Goal: Information Seeking & Learning: Learn about a topic

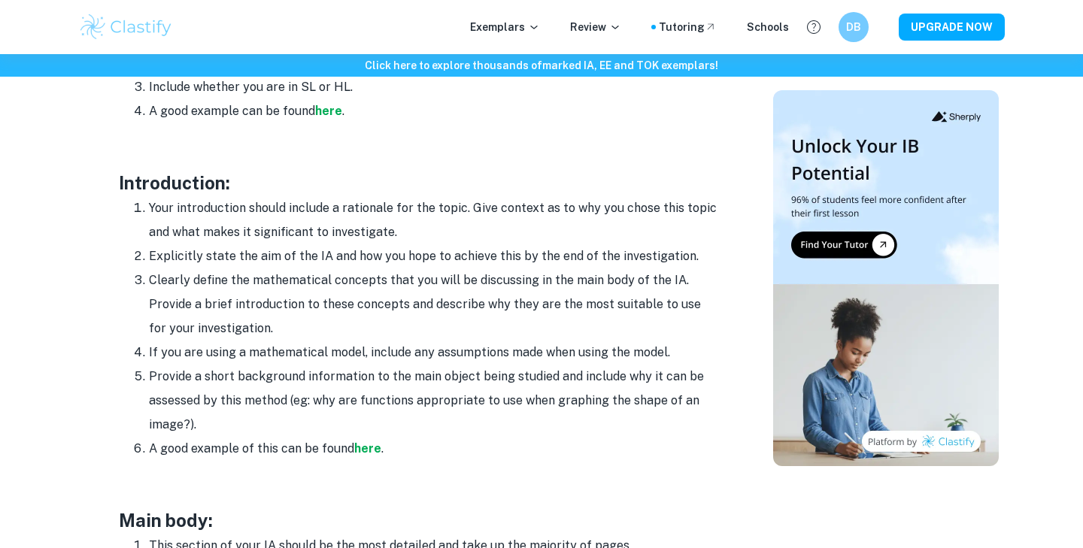
scroll to position [922, 0]
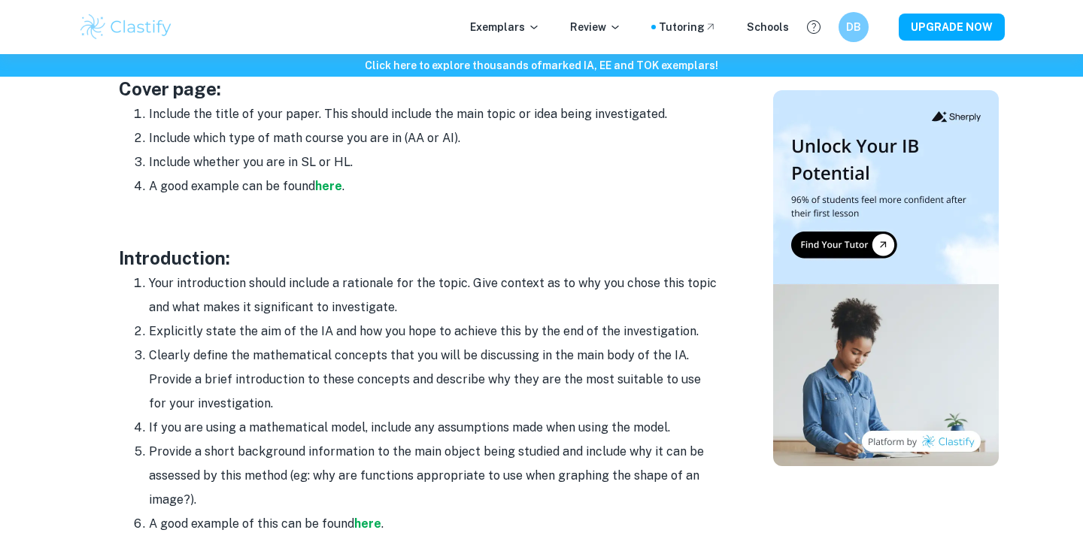
scroll to position [864, 0]
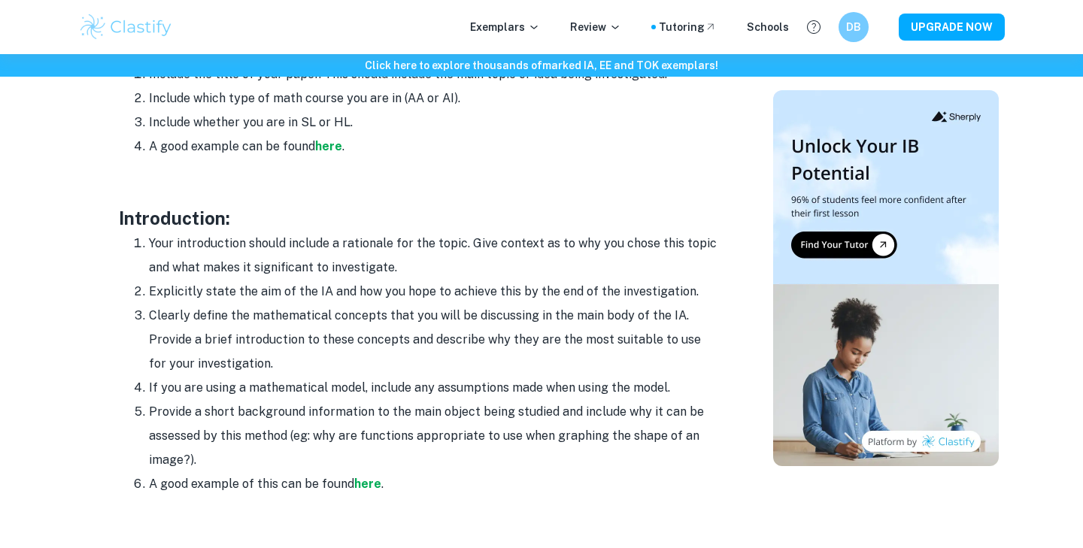
drag, startPoint x: 412, startPoint y: 258, endPoint x: 468, endPoint y: 245, distance: 57.8
click at [468, 245] on li "Your introduction should include a rationale for the topic. Give context as to …" at bounding box center [434, 256] width 571 height 48
copy li "Give context as to why you chose this topic and what makes it significant to in…"
click at [468, 245] on li "Your introduction should include a rationale for the topic. Give context as to …" at bounding box center [434, 256] width 571 height 48
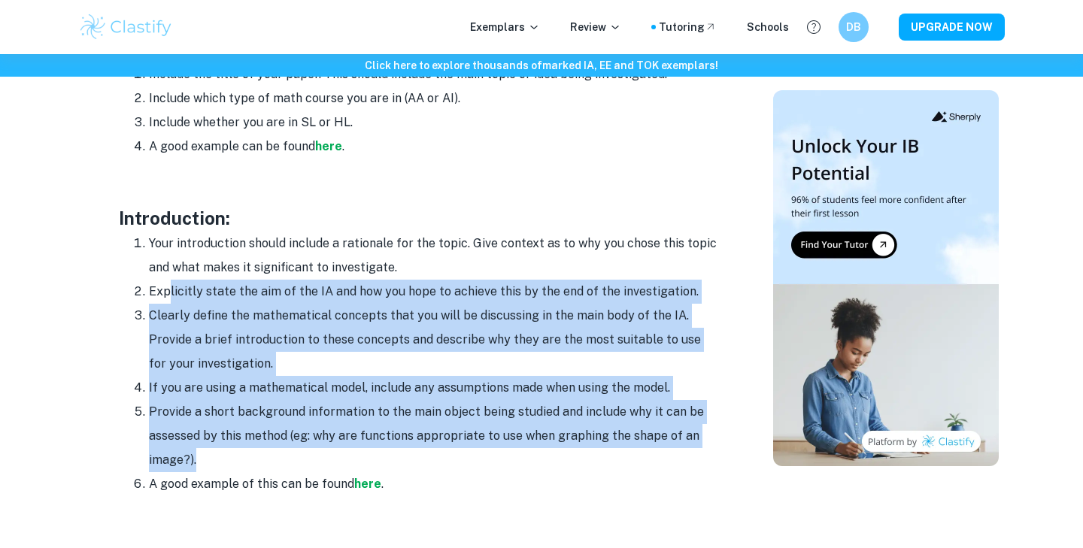
drag, startPoint x: 379, startPoint y: 463, endPoint x: 171, endPoint y: 281, distance: 276.0
click at [171, 281] on ol "Your introduction should include a rationale for the topic. Give context as to …" at bounding box center [420, 364] width 602 height 265
click at [171, 281] on li "Explicitly state the aim of the IA and how you hope to achieve this by the end …" at bounding box center [434, 292] width 571 height 24
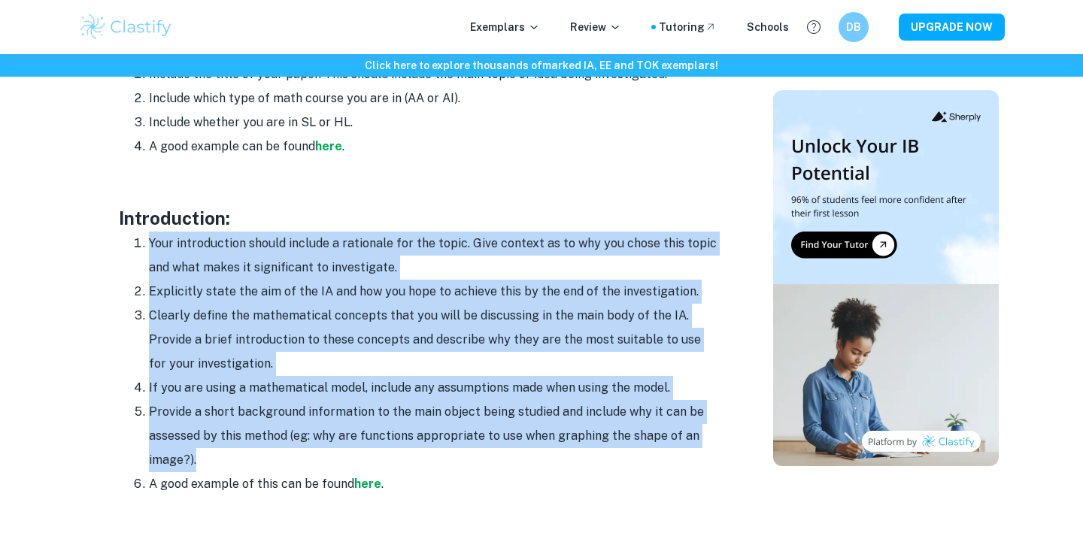
drag, startPoint x: 208, startPoint y: 456, endPoint x: 139, endPoint y: 244, distance: 223.0
click at [139, 244] on ol "Your introduction should include a rationale for the topic. Give context as to …" at bounding box center [420, 364] width 602 height 265
copy ol "Your introduction should include a rationale for the topic. Give context as to …"
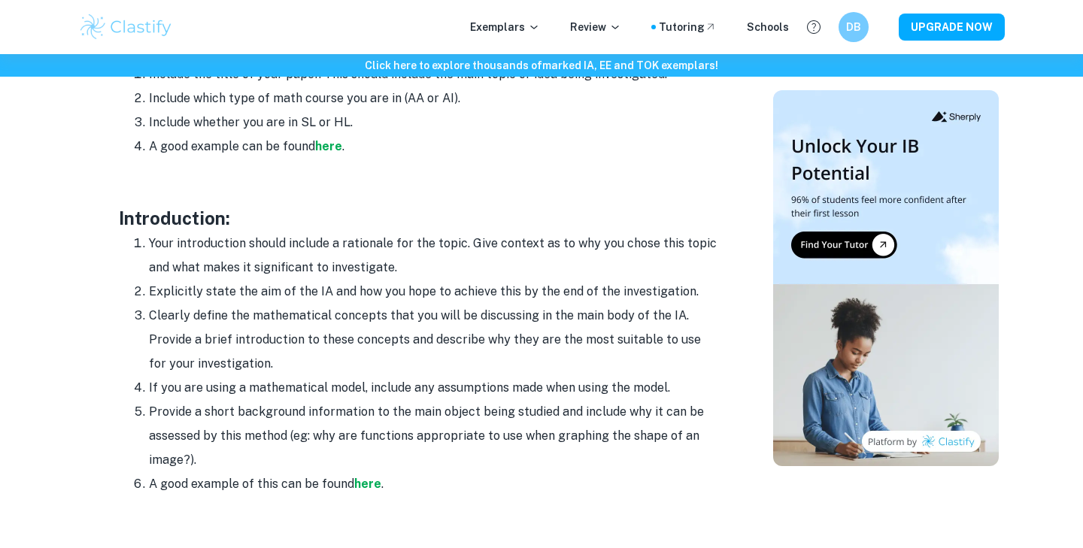
click at [133, 230] on h3 "Introduction:" at bounding box center [420, 218] width 602 height 27
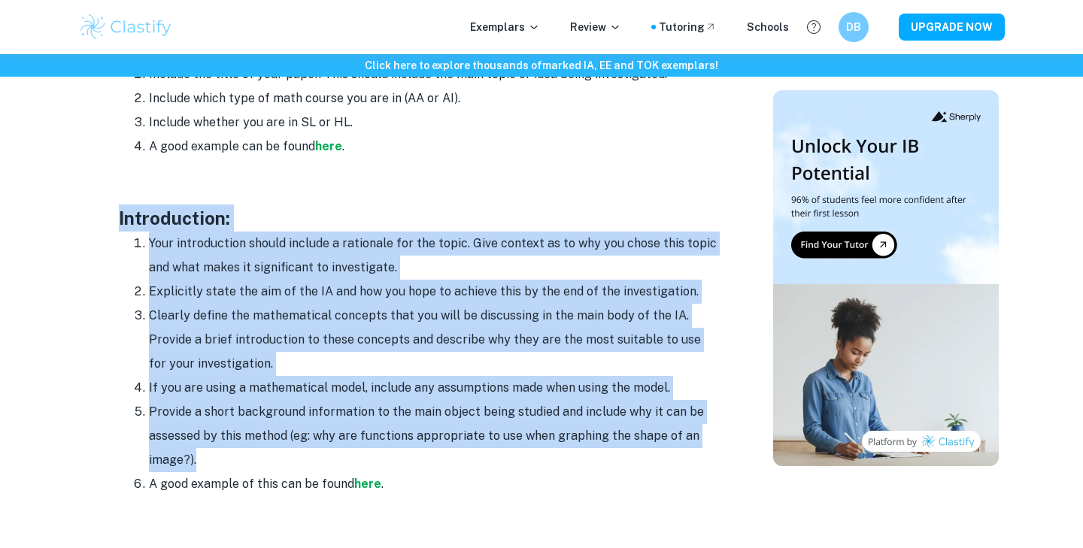
drag, startPoint x: 117, startPoint y: 212, endPoint x: 242, endPoint y: 462, distance: 280.1
click at [242, 462] on div "Math IA Format and Structure By Roxanne • January 12, 2024 Get feedback on your…" at bounding box center [419, 490] width 671 height 2441
copy div "Introduction: Your introduction should include a rationale for the topic. Give …"
click at [242, 462] on li "Provide a short background information to the main object being studied and inc…" at bounding box center [434, 436] width 571 height 72
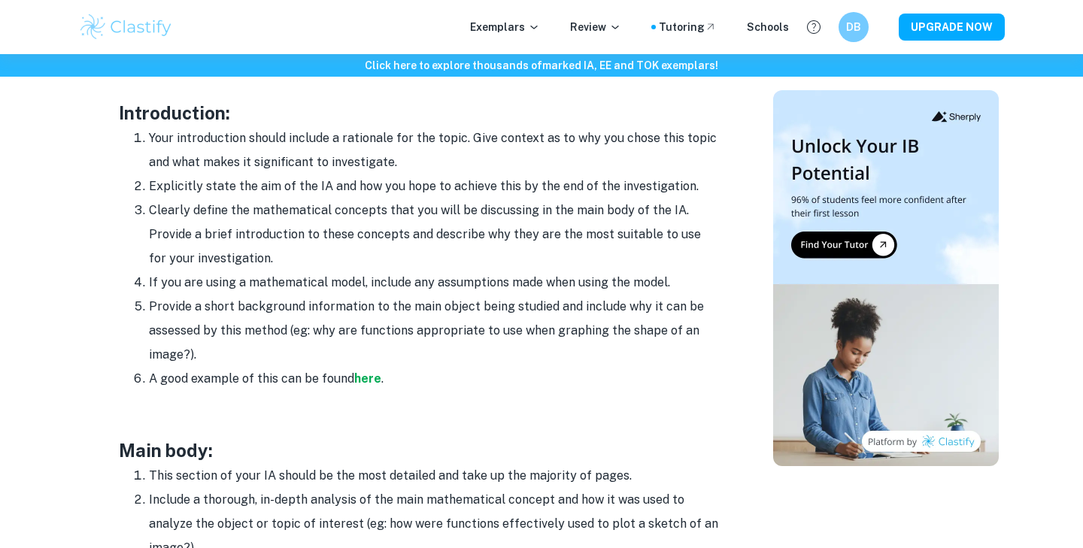
scroll to position [956, 0]
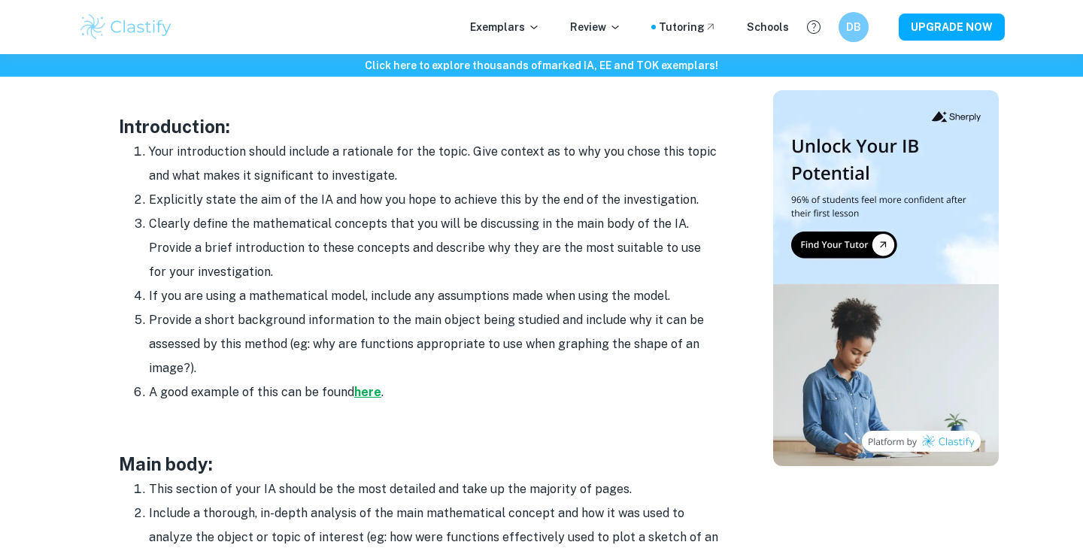
click at [367, 391] on strong "here" at bounding box center [367, 392] width 27 height 14
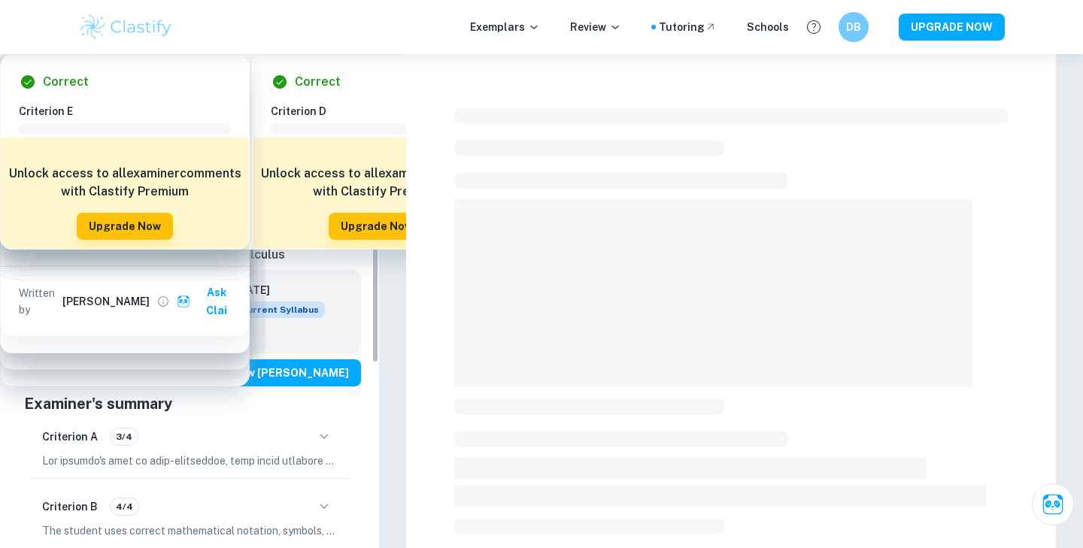
click at [325, 446] on icon "button" at bounding box center [324, 437] width 18 height 18
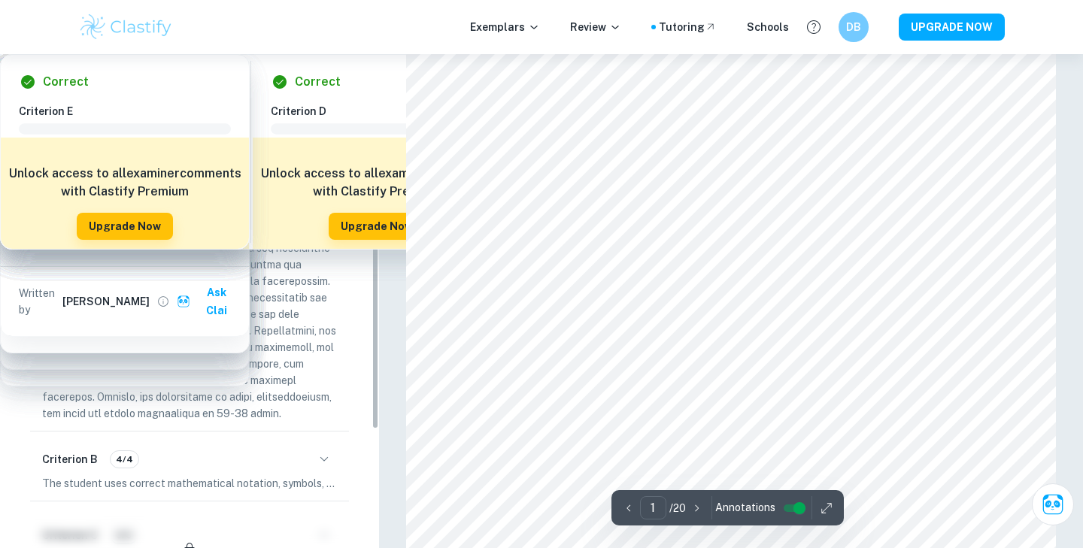
scroll to position [332, 0]
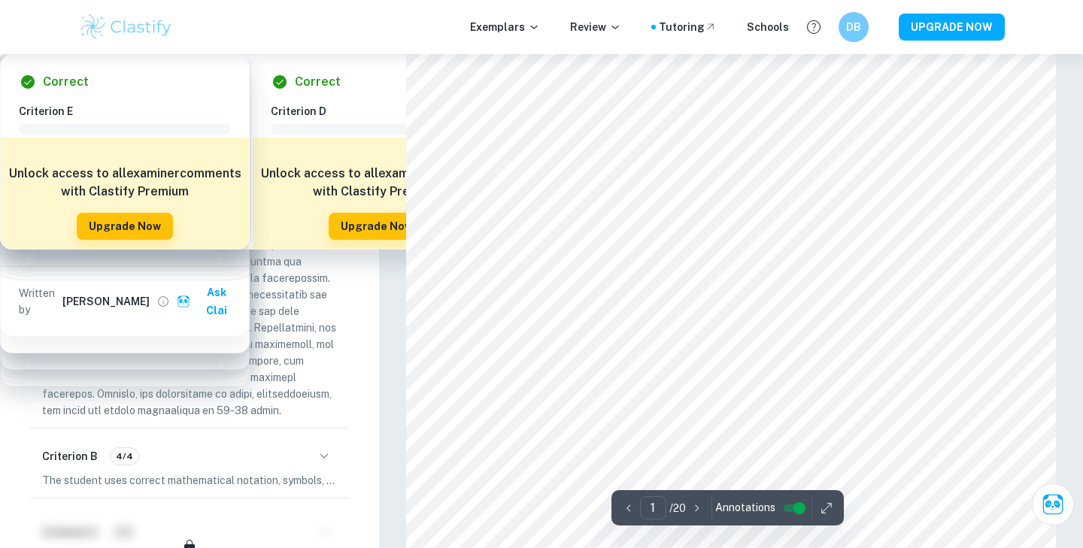
click at [330, 114] on icon "button" at bounding box center [324, 105] width 18 height 18
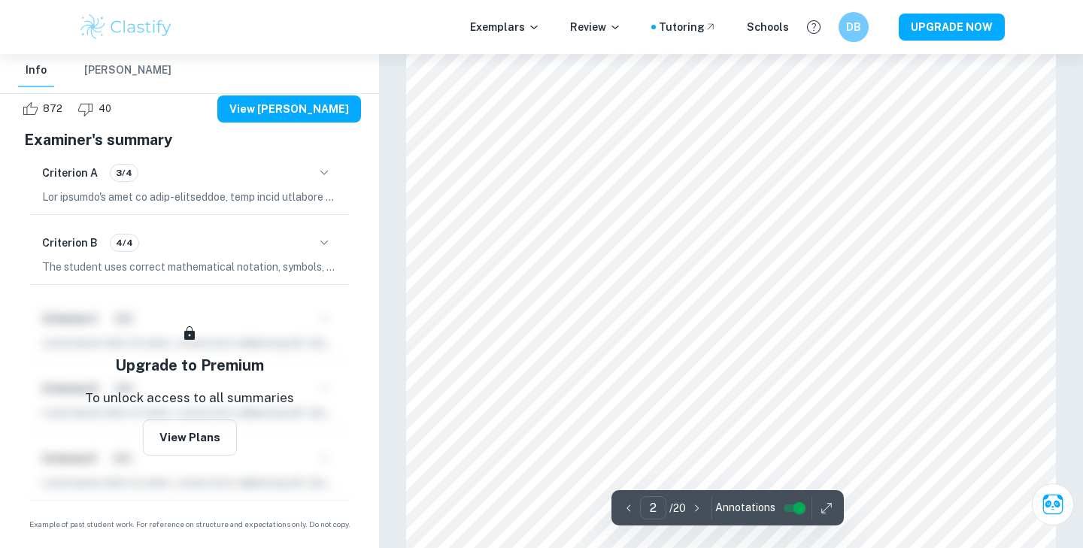
scroll to position [949, 0]
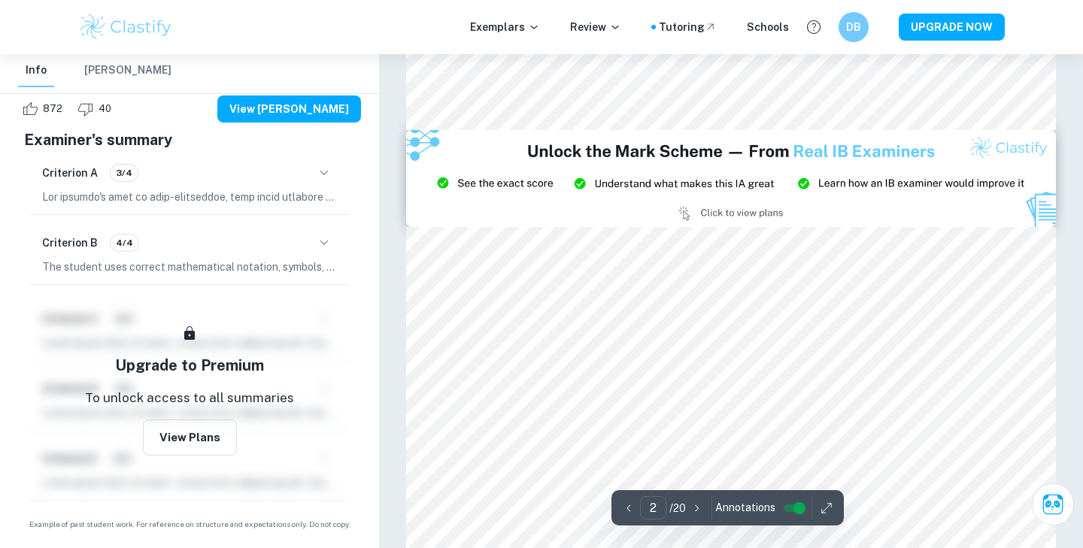
type input "3"
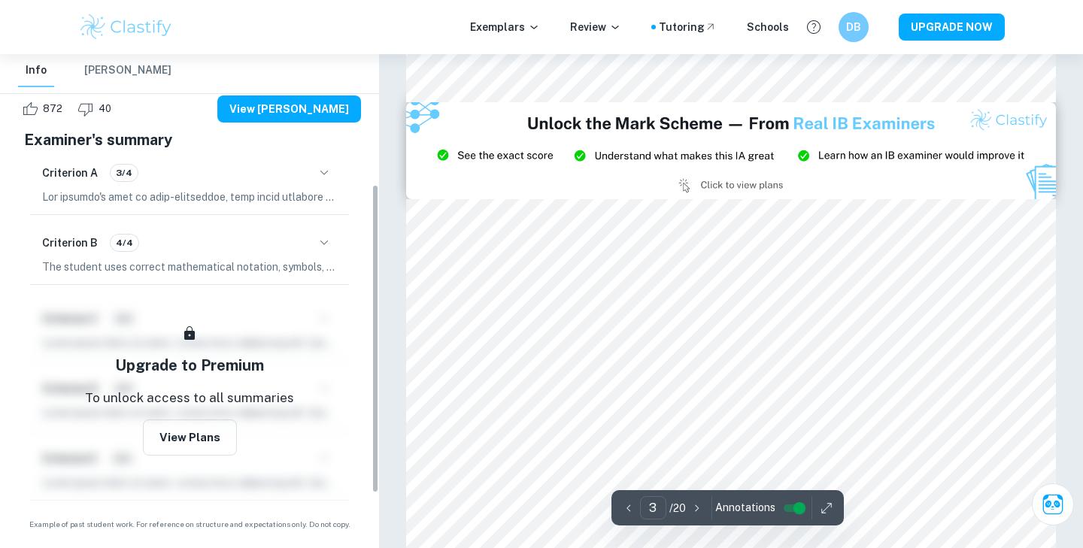
scroll to position [0, 0]
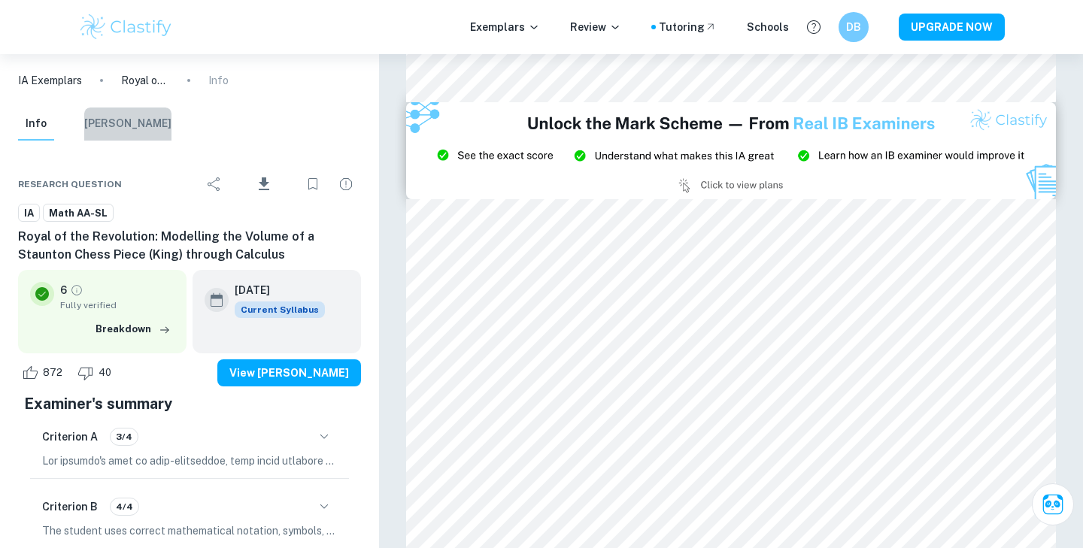
click at [133, 130] on button "Mark Scheme" at bounding box center [127, 124] width 87 height 33
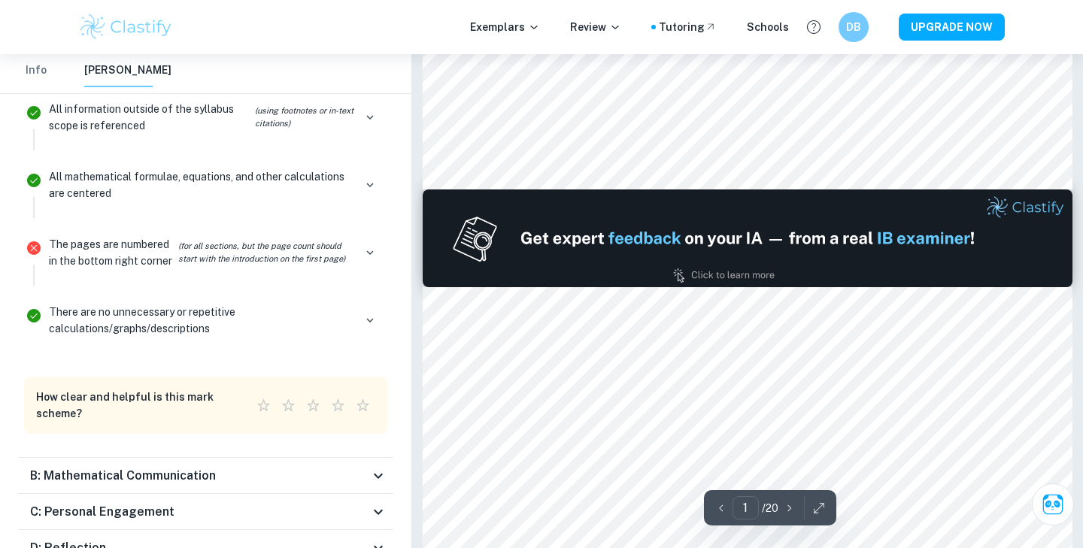
scroll to position [706, 0]
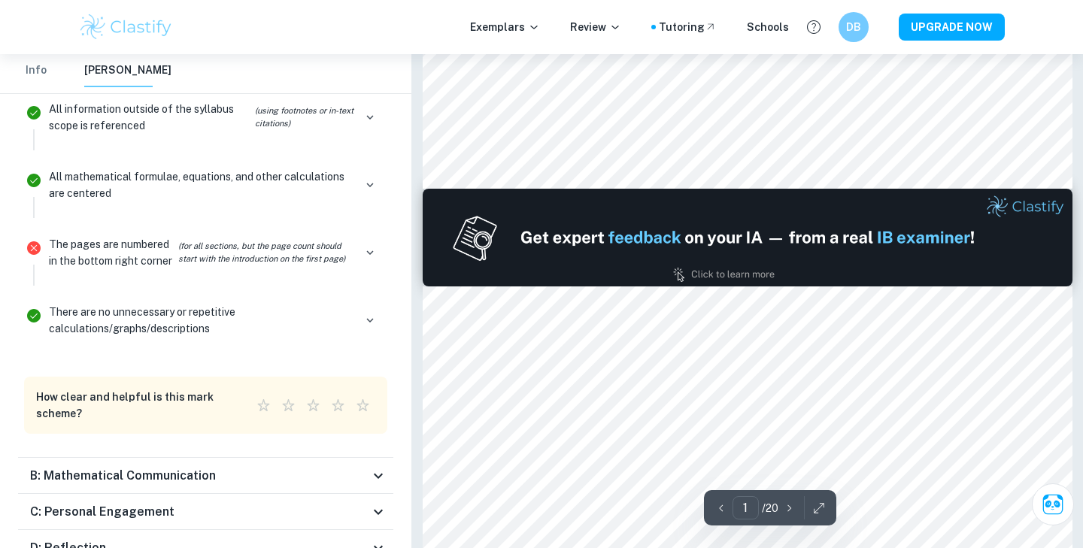
click at [247, 466] on div "B: Mathematical Communication" at bounding box center [205, 476] width 375 height 36
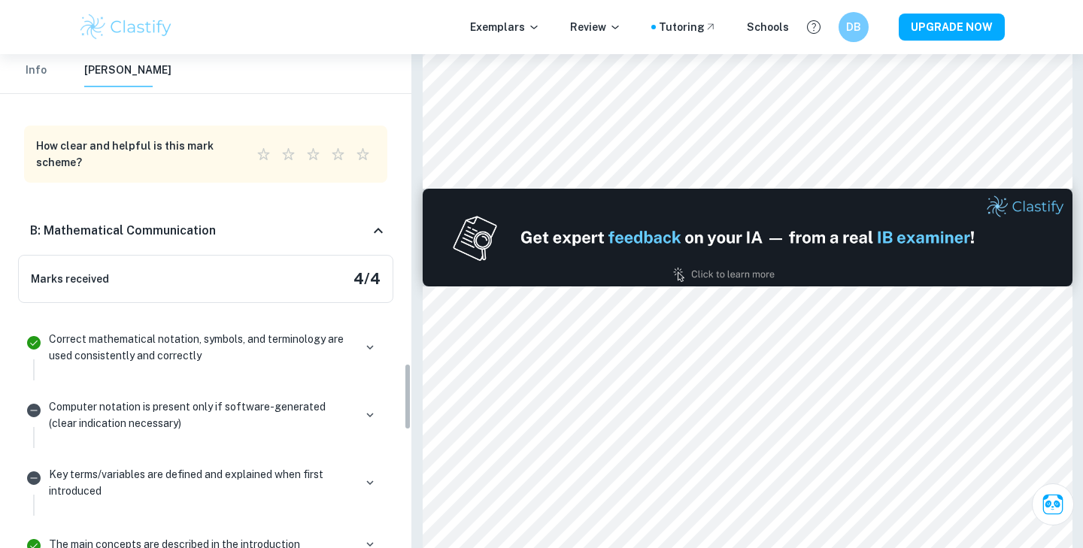
scroll to position [2433, 0]
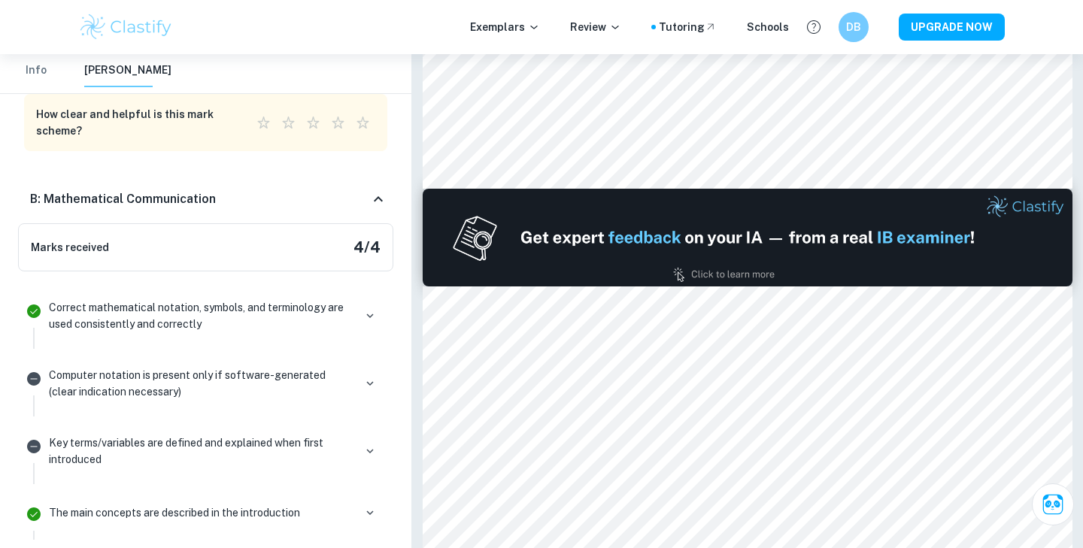
click at [370, 201] on icon at bounding box center [378, 199] width 18 height 18
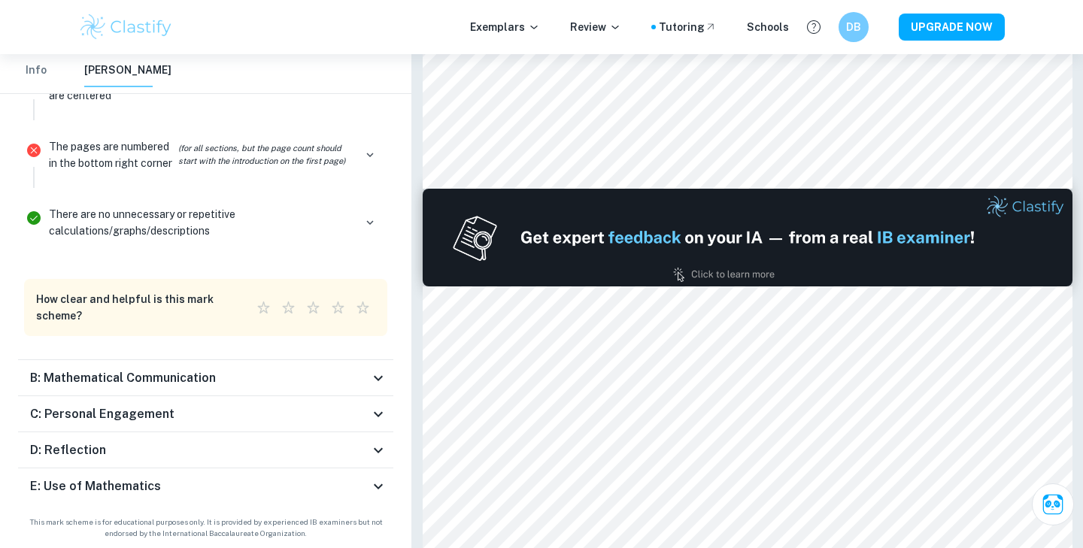
click at [372, 408] on icon at bounding box center [378, 414] width 18 height 18
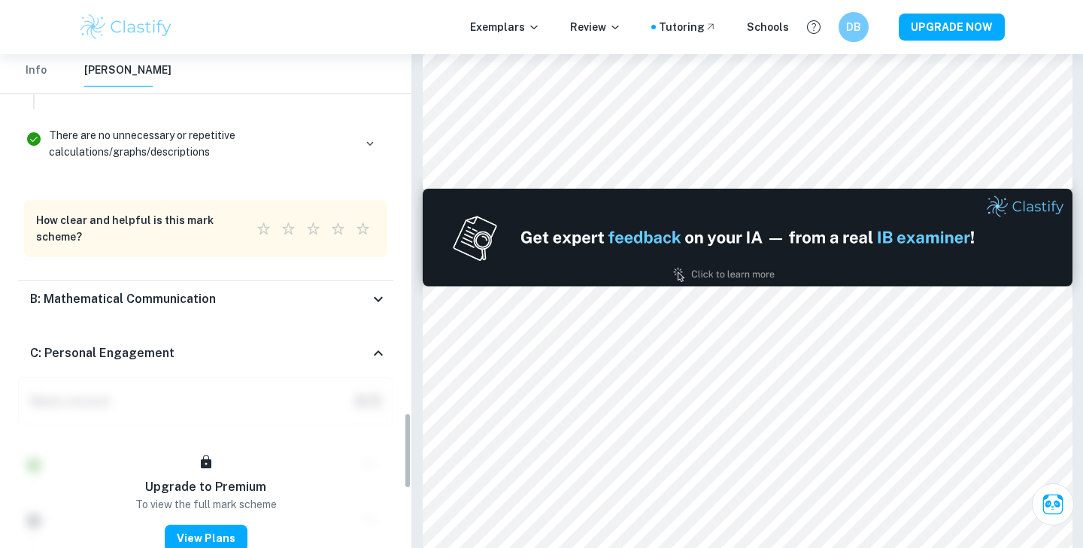
click at [355, 349] on div "C: Personal Engagement" at bounding box center [199, 353] width 339 height 18
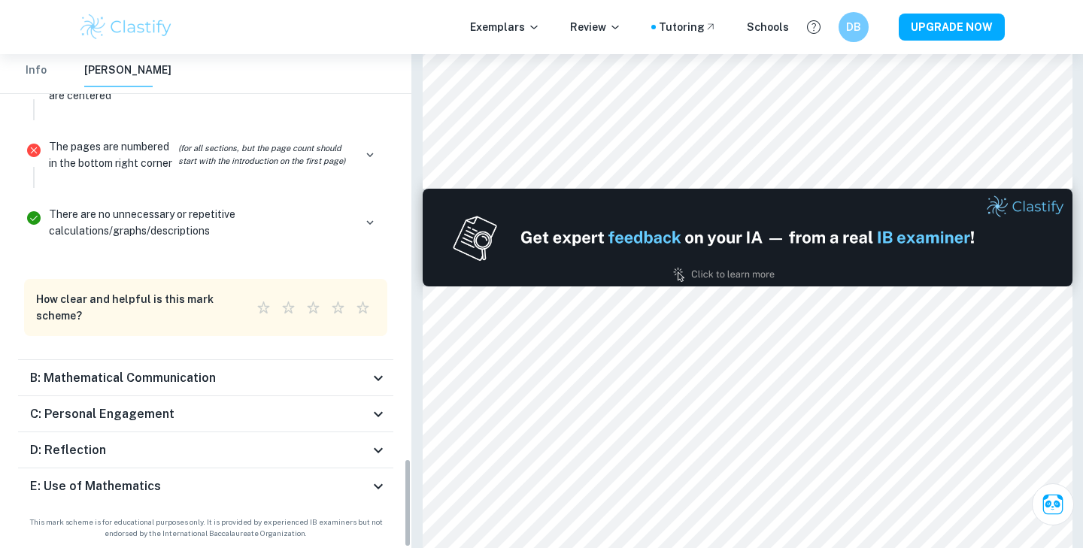
scroll to position [2248, 0]
type input "2"
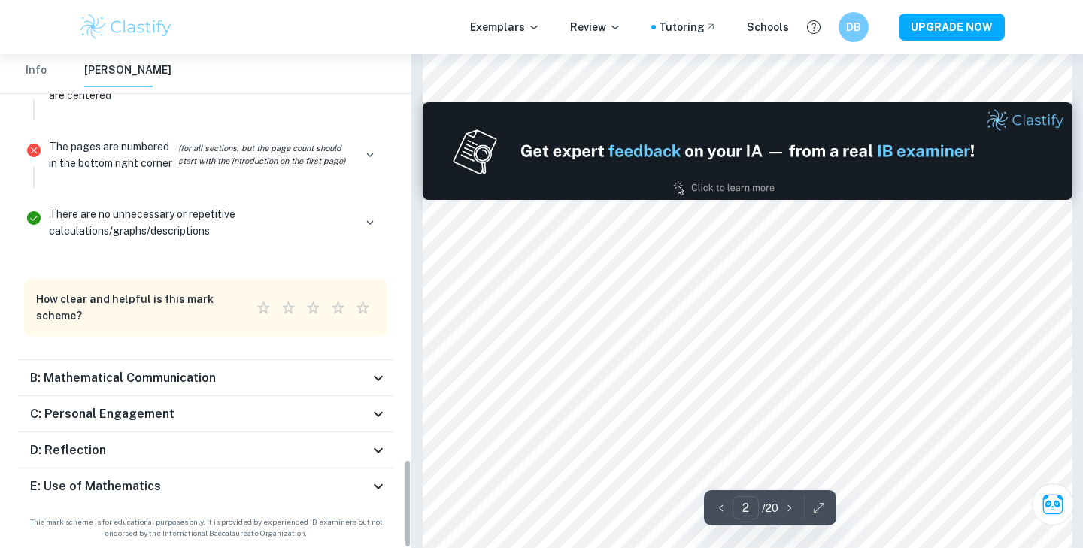
scroll to position [811, 0]
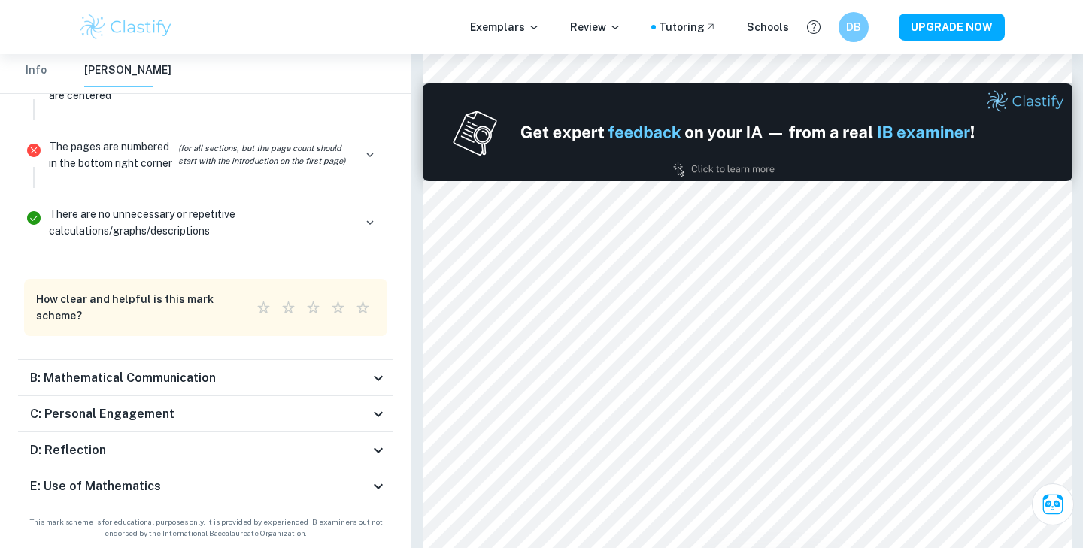
click at [375, 435] on div "D: Reflection" at bounding box center [205, 450] width 375 height 36
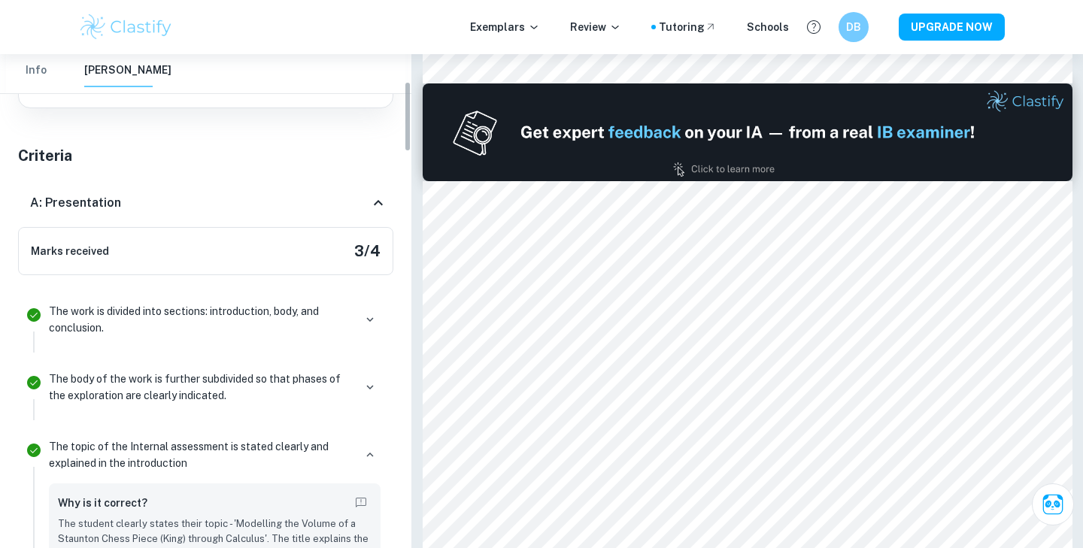
scroll to position [0, 0]
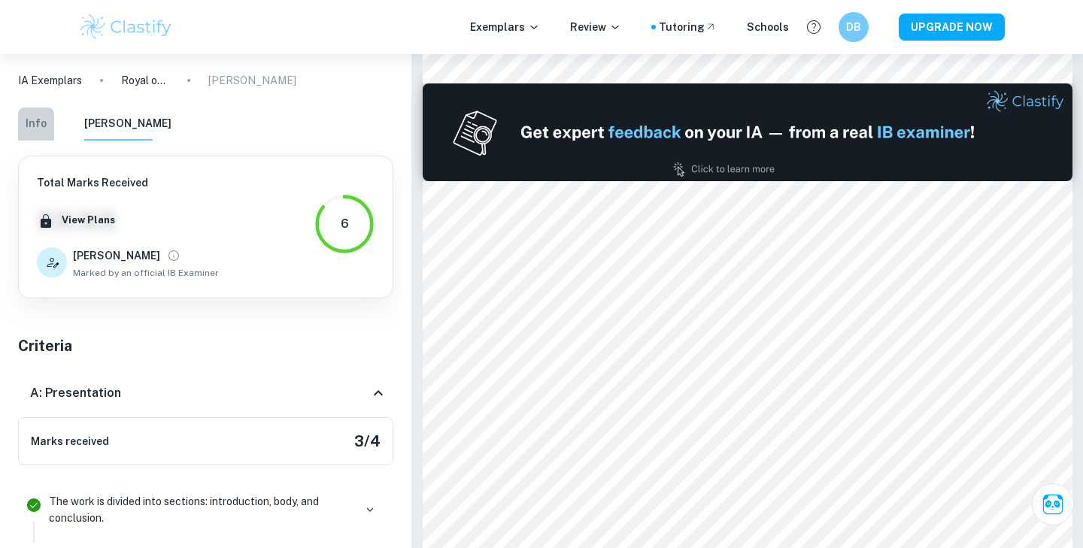
click at [29, 130] on button "Info" at bounding box center [36, 124] width 36 height 33
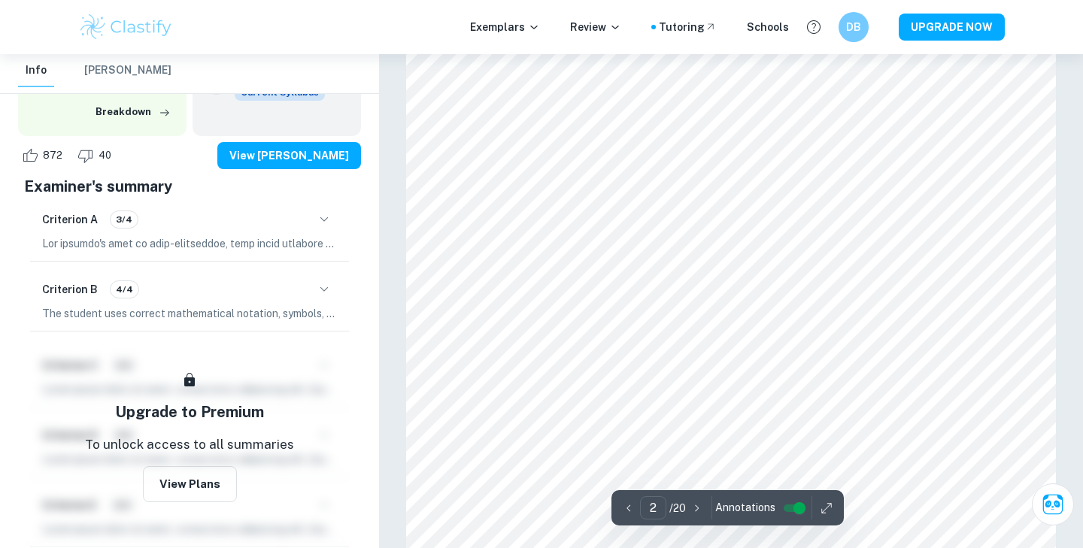
scroll to position [1005, 0]
type input "4"
